Goal: Check status

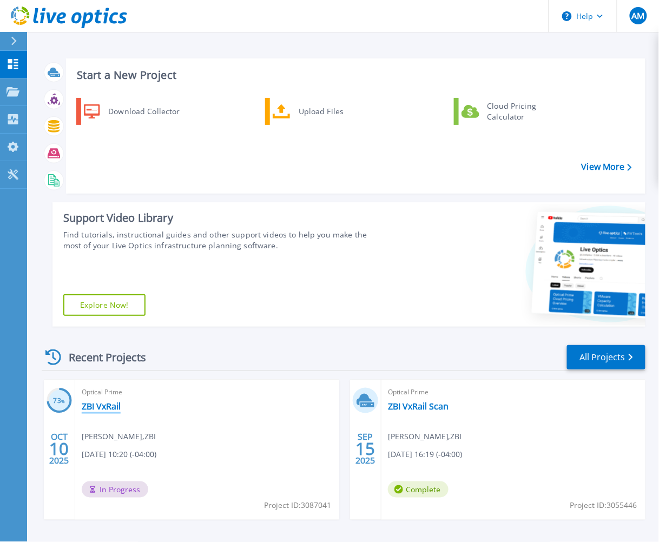
click at [98, 403] on link "ZBI VxRail" at bounding box center [101, 406] width 39 height 11
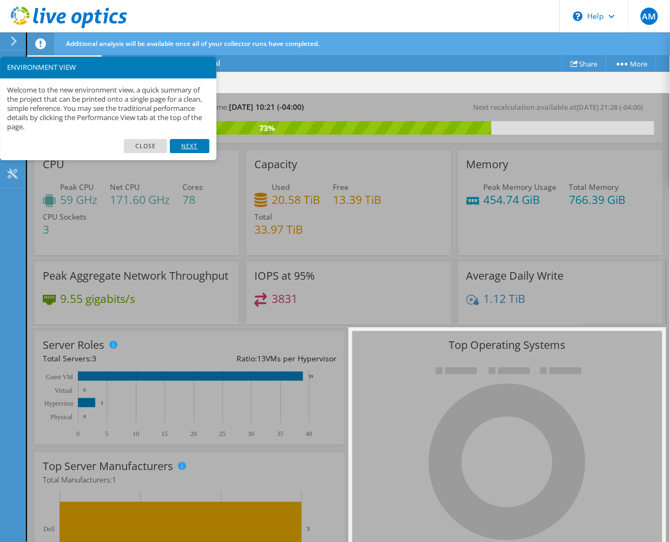
click at [186, 140] on link "Next" at bounding box center [189, 146] width 39 height 14
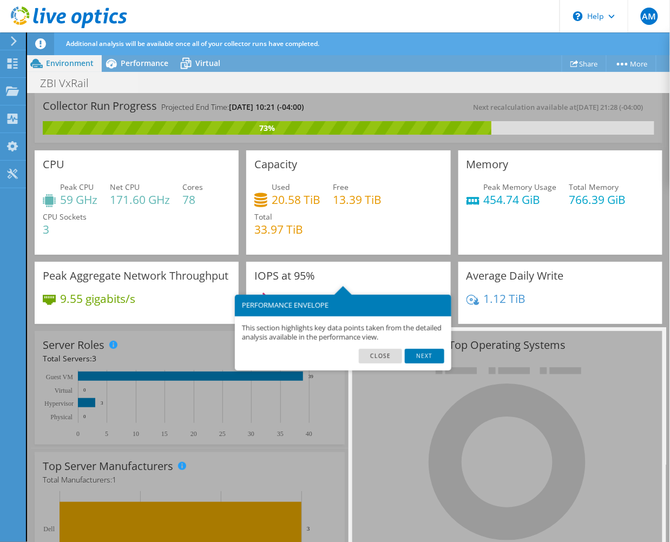
scroll to position [53, 0]
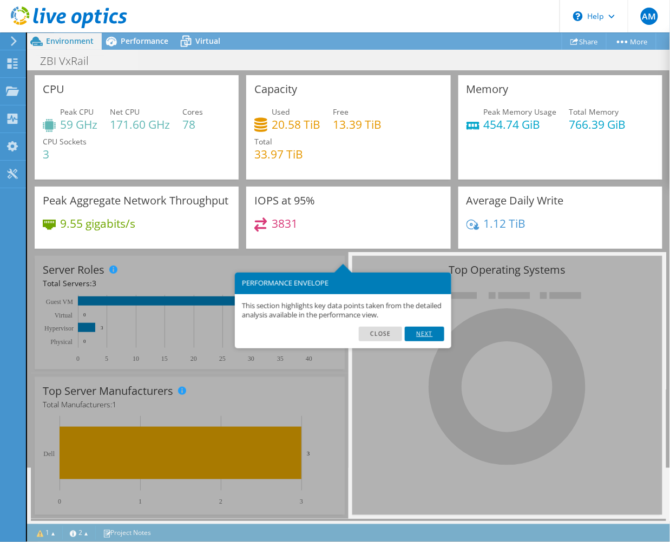
click at [422, 328] on link "Next" at bounding box center [424, 334] width 39 height 14
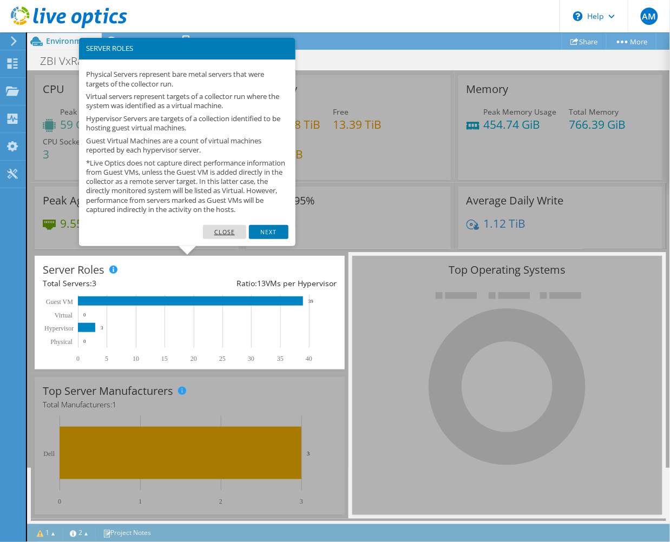
click at [222, 238] on link "Close" at bounding box center [225, 232] width 44 height 14
